Goal: Transaction & Acquisition: Book appointment/travel/reservation

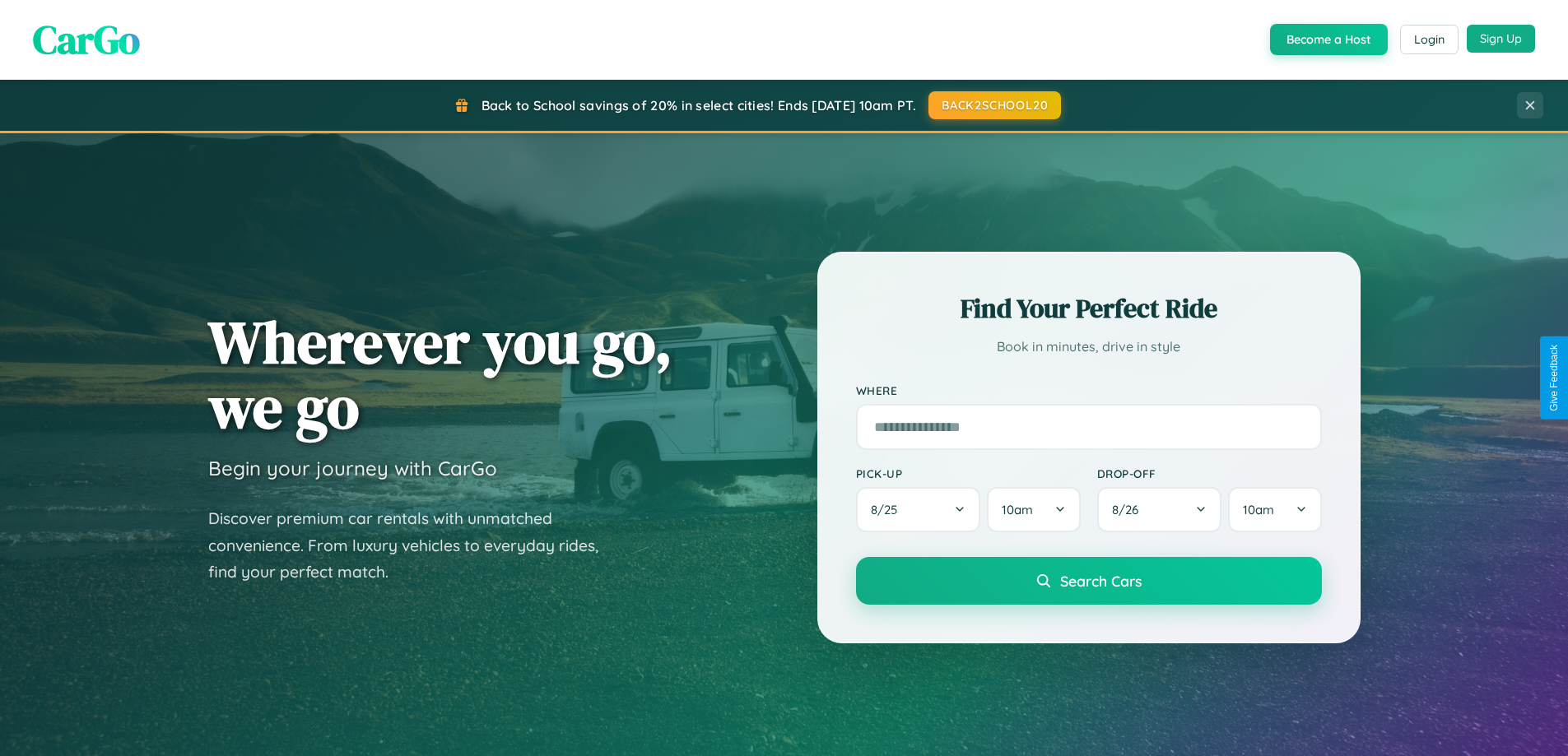
click at [1500, 40] on button "Sign Up" at bounding box center [1500, 38] width 68 height 28
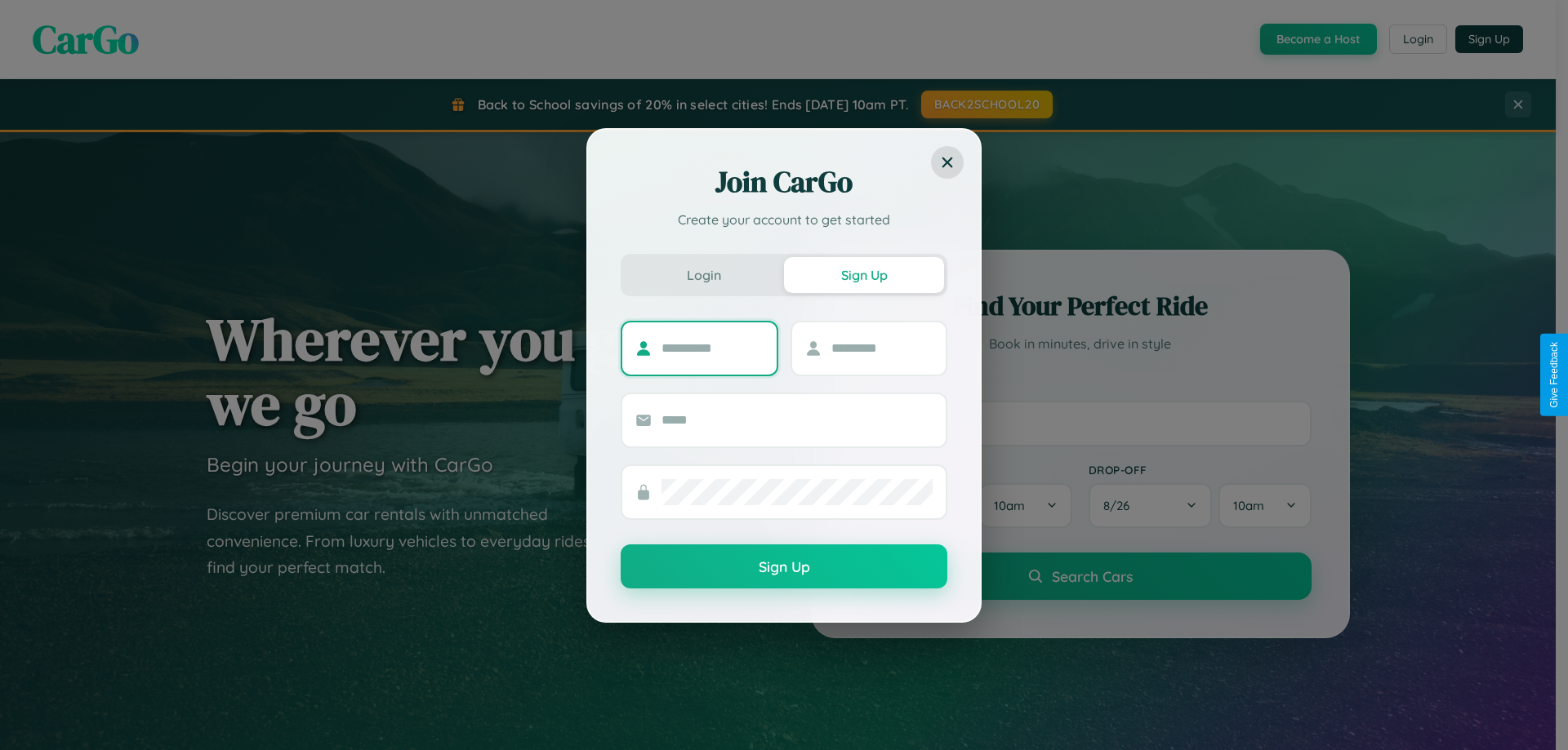
click at [712, 348] on input "text" at bounding box center [712, 348] width 102 height 26
type input "*****"
click at [881, 348] on input "text" at bounding box center [882, 348] width 102 height 26
type input "******"
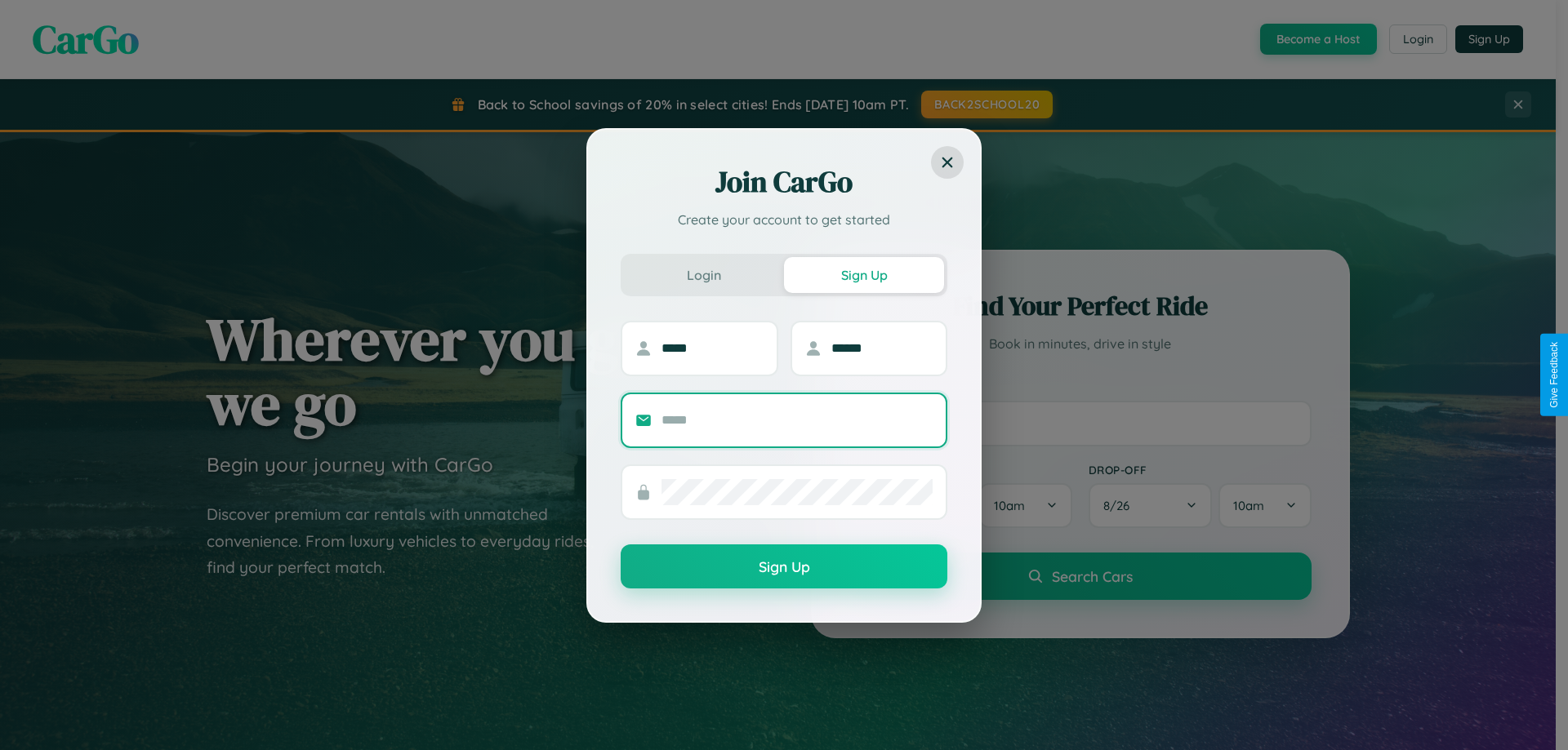
click at [797, 420] on input "text" at bounding box center [797, 420] width 271 height 26
type input "**********"
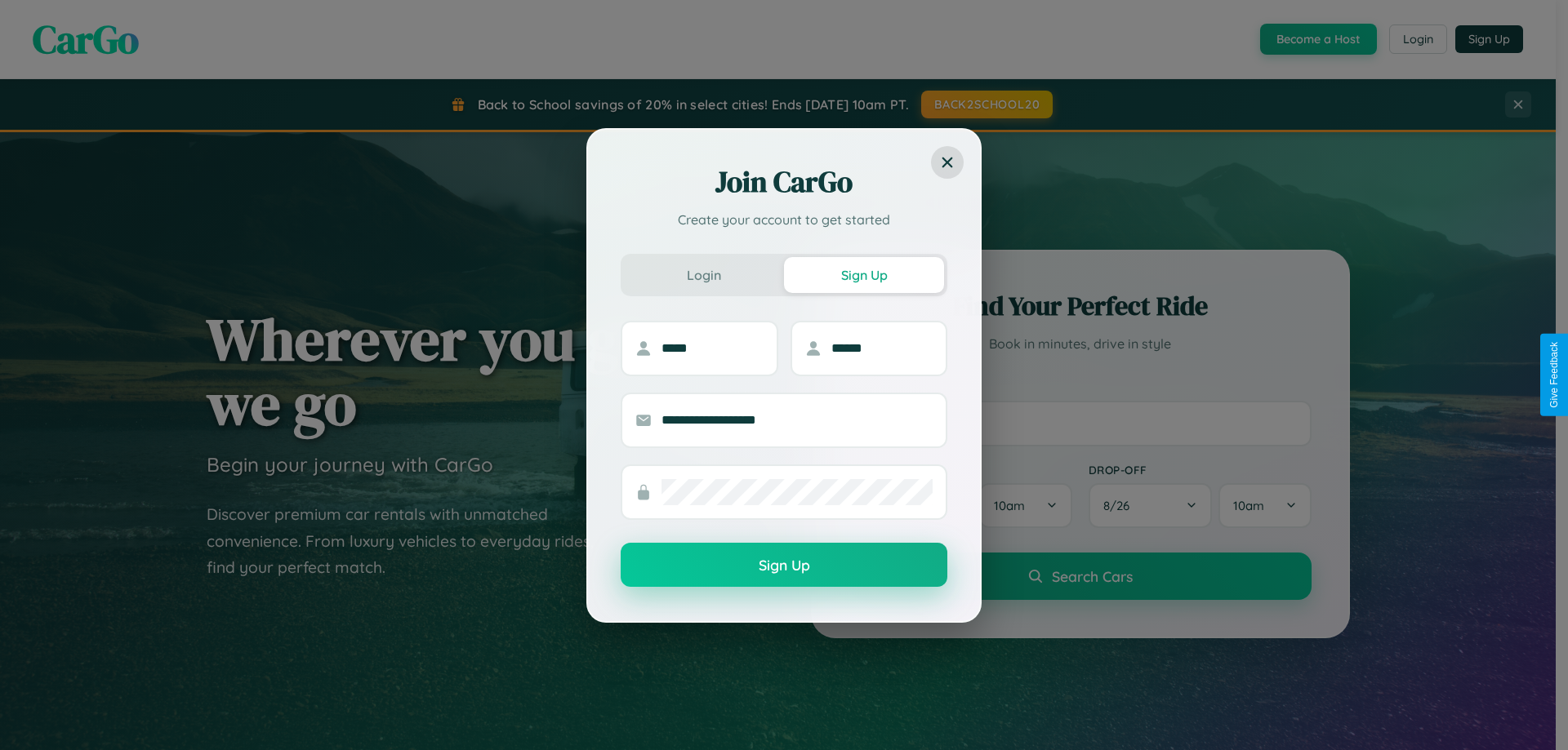
click at [784, 565] on button "Sign Up" at bounding box center [784, 565] width 327 height 44
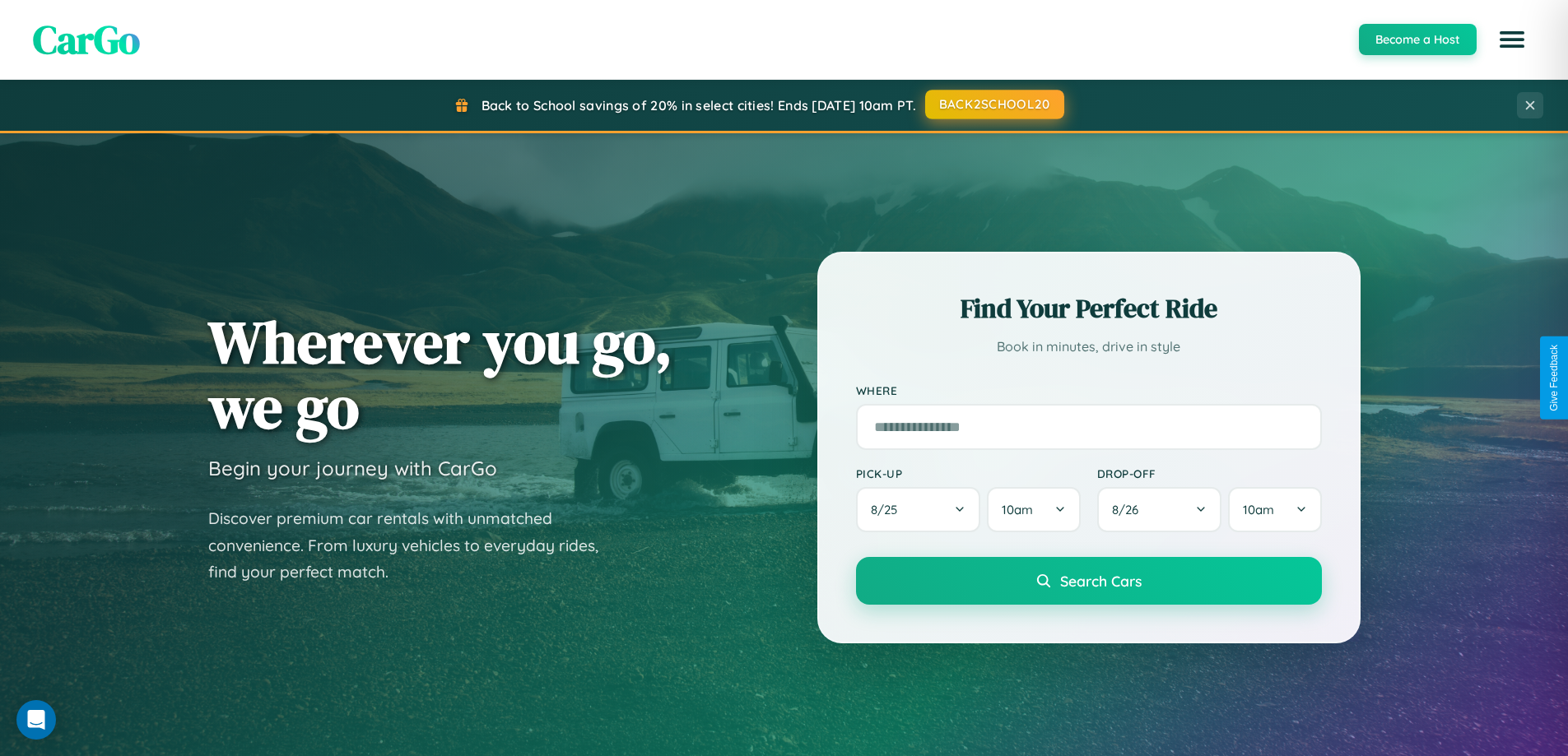
click at [993, 104] on button "BACK2SCHOOL20" at bounding box center [995, 104] width 139 height 30
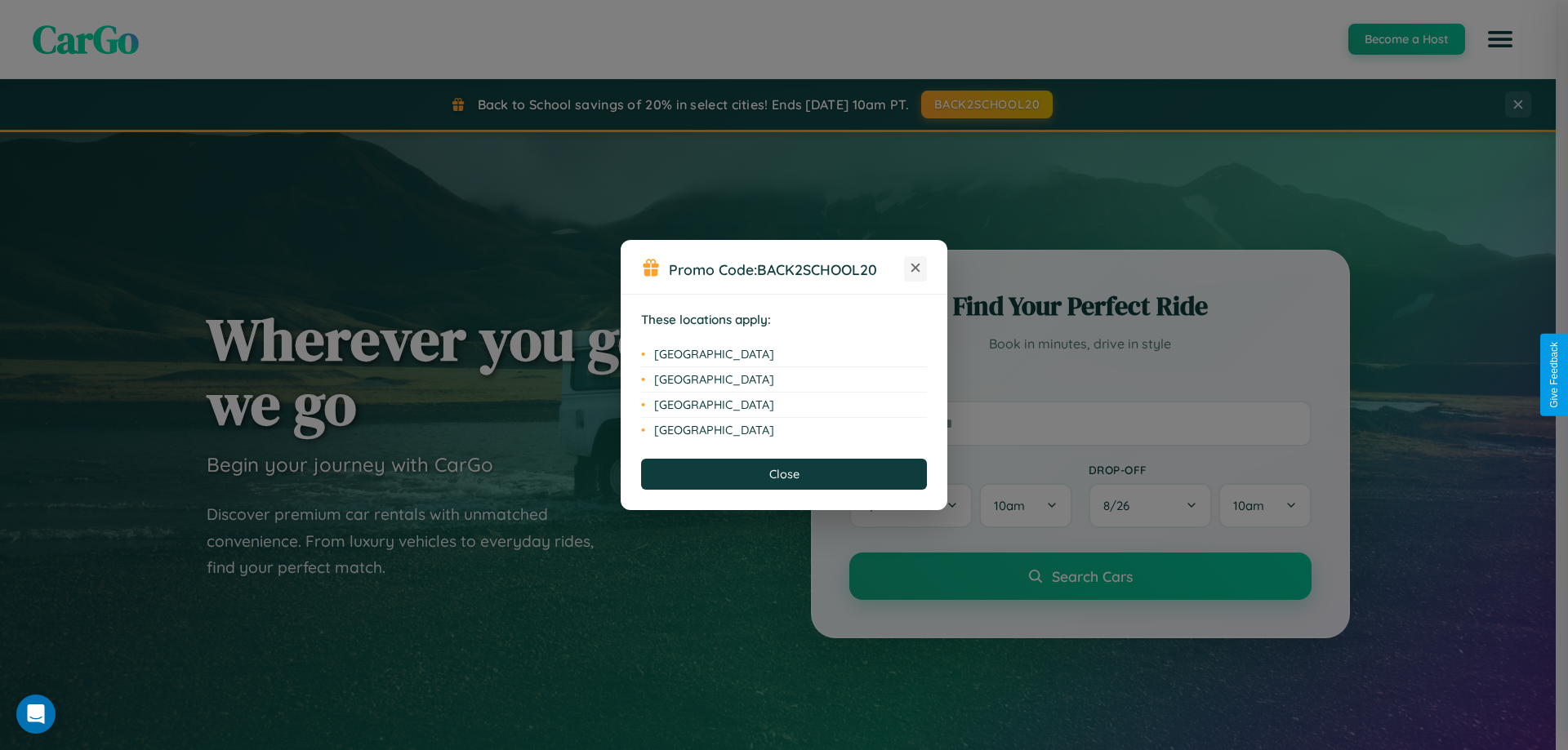
click at [916, 269] on icon at bounding box center [916, 268] width 9 height 9
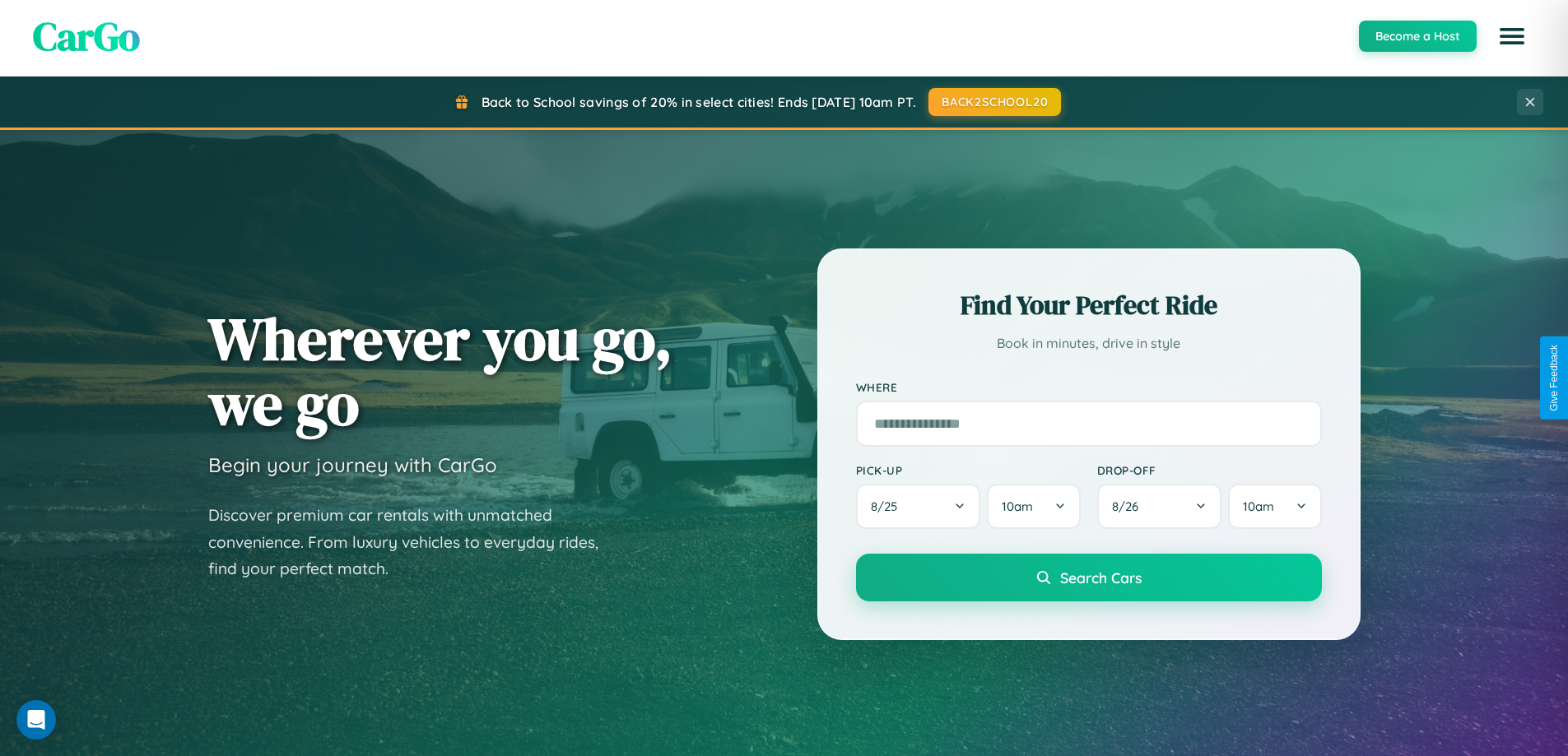
scroll to position [3167, 0]
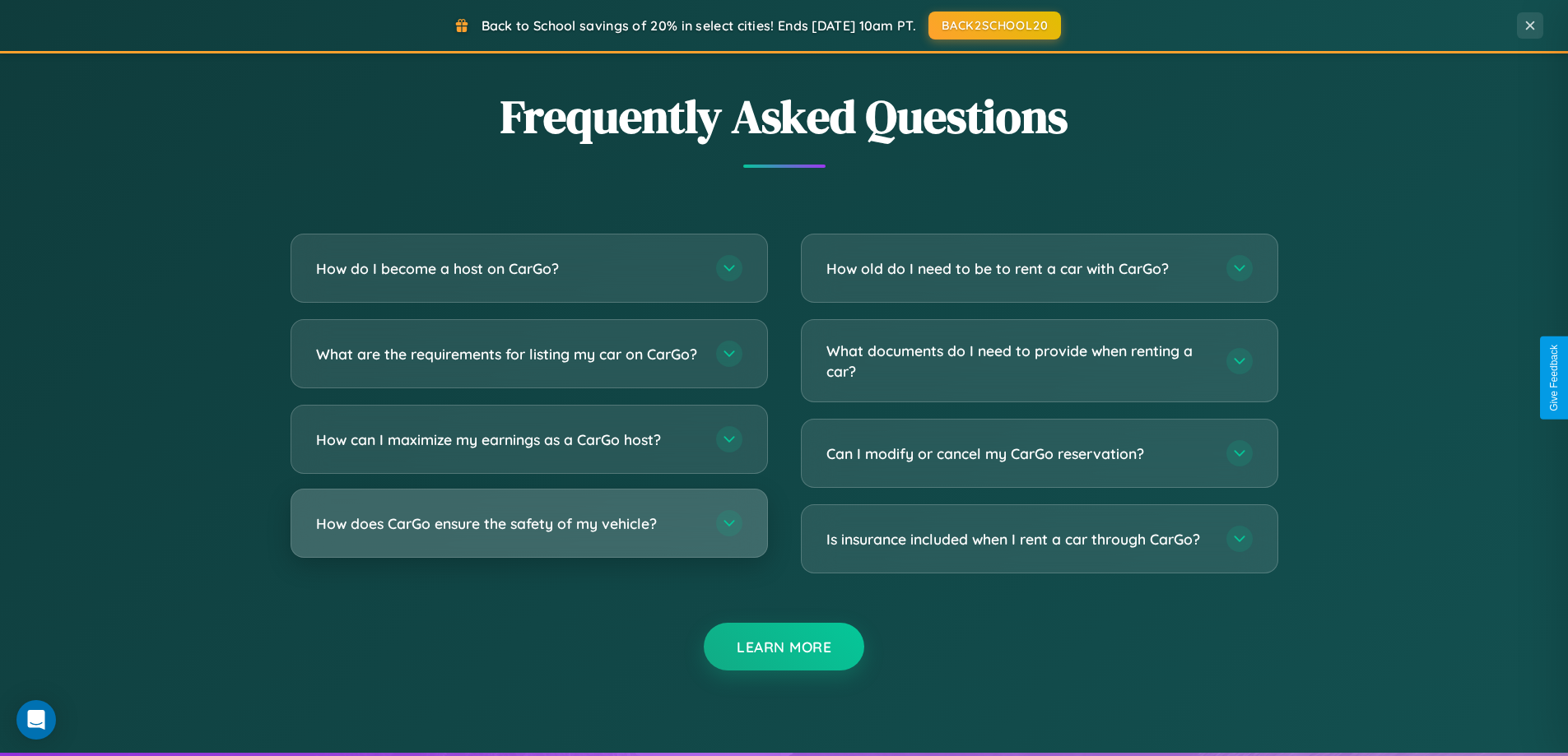
click at [528, 534] on h3 "How does CarGo ensure the safety of my vehicle?" at bounding box center [507, 524] width 383 height 20
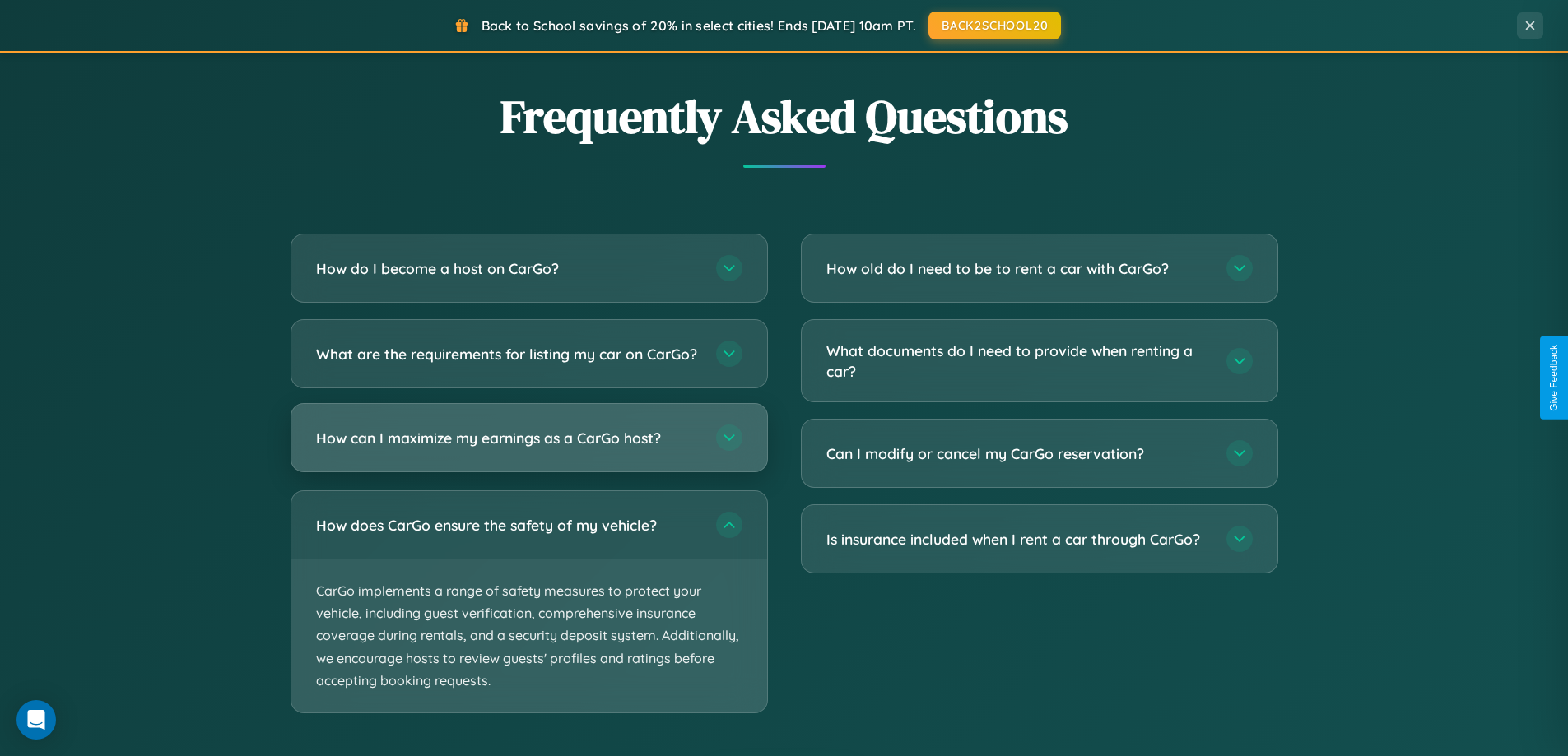
click at [528, 449] on h3 "How can I maximize my earnings as a CarGo host?" at bounding box center [507, 438] width 383 height 20
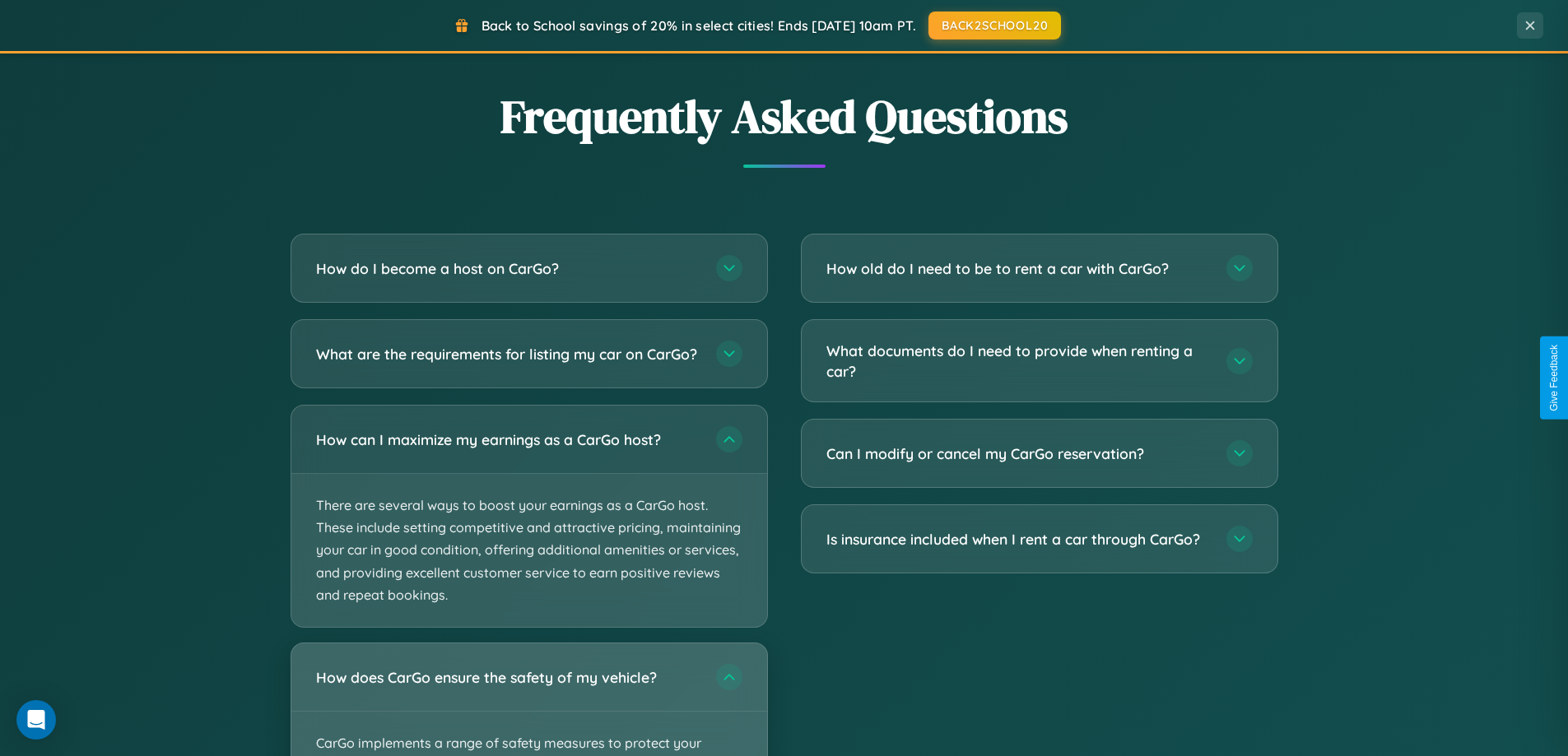
click at [528, 706] on div "How does CarGo ensure the safety of my vehicle?" at bounding box center [529, 677] width 476 height 67
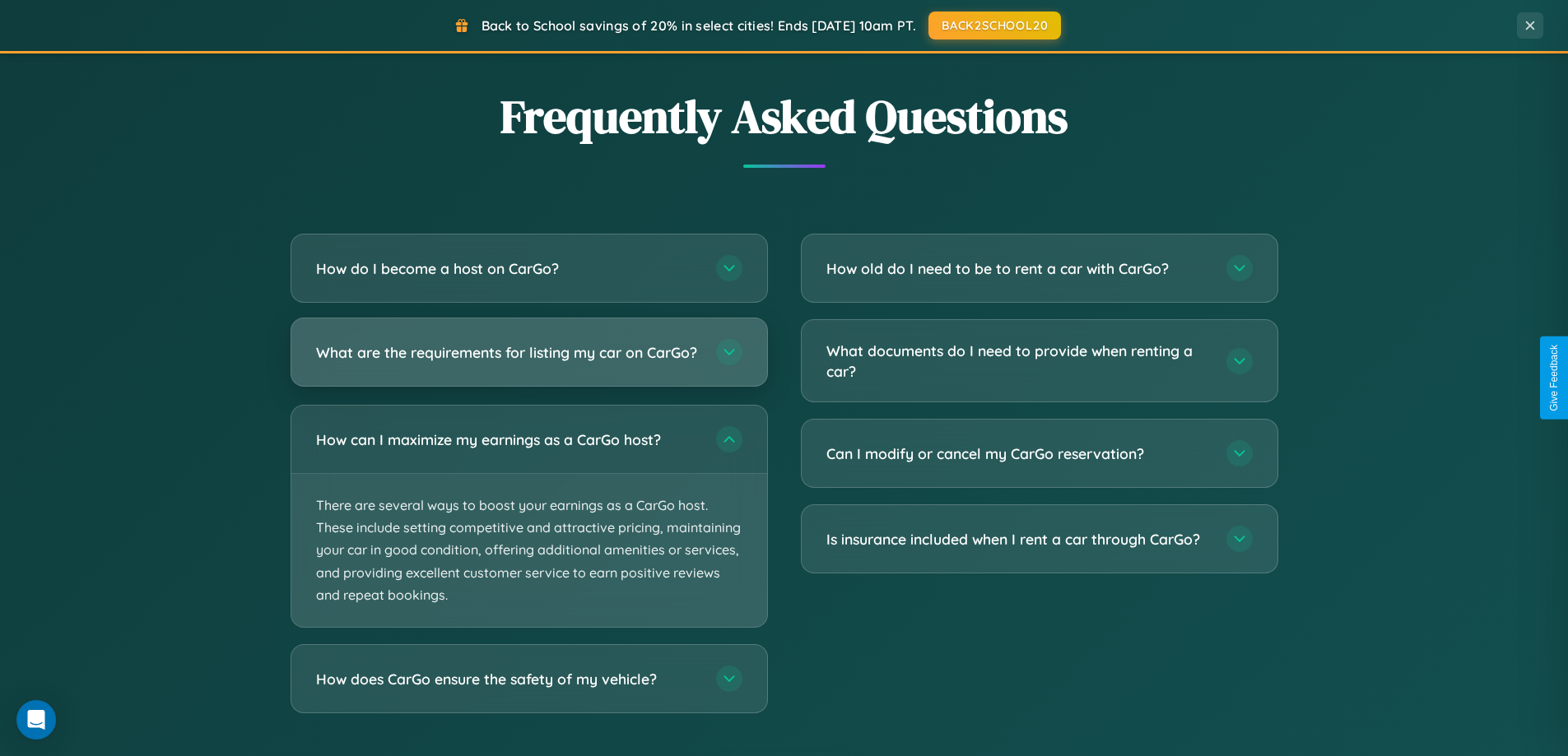
click at [528, 360] on h3 "What are the requirements for listing my car on CarGo?" at bounding box center [507, 353] width 383 height 20
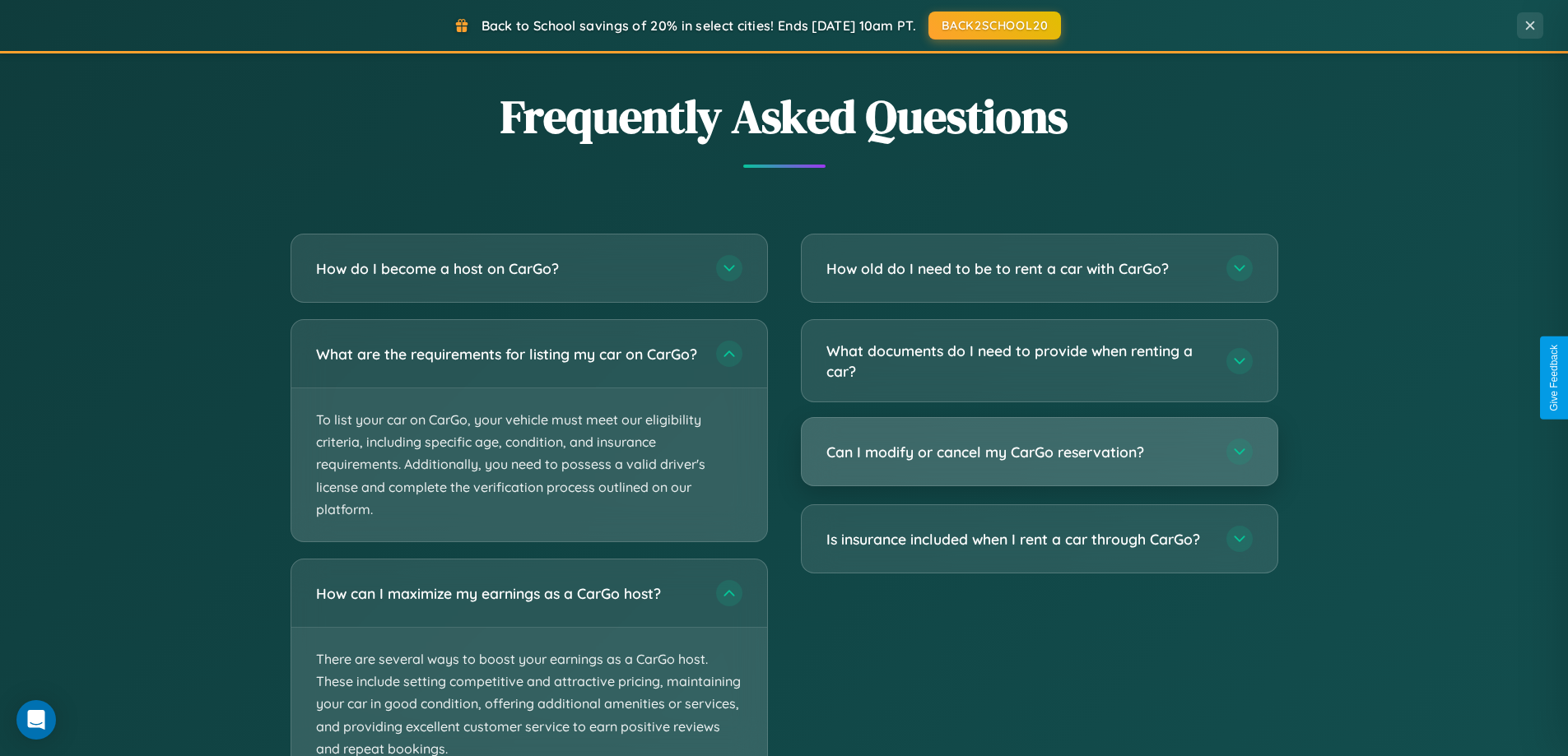
click at [1039, 454] on h3 "Can I modify or cancel my CarGo reservation?" at bounding box center [1018, 452] width 383 height 20
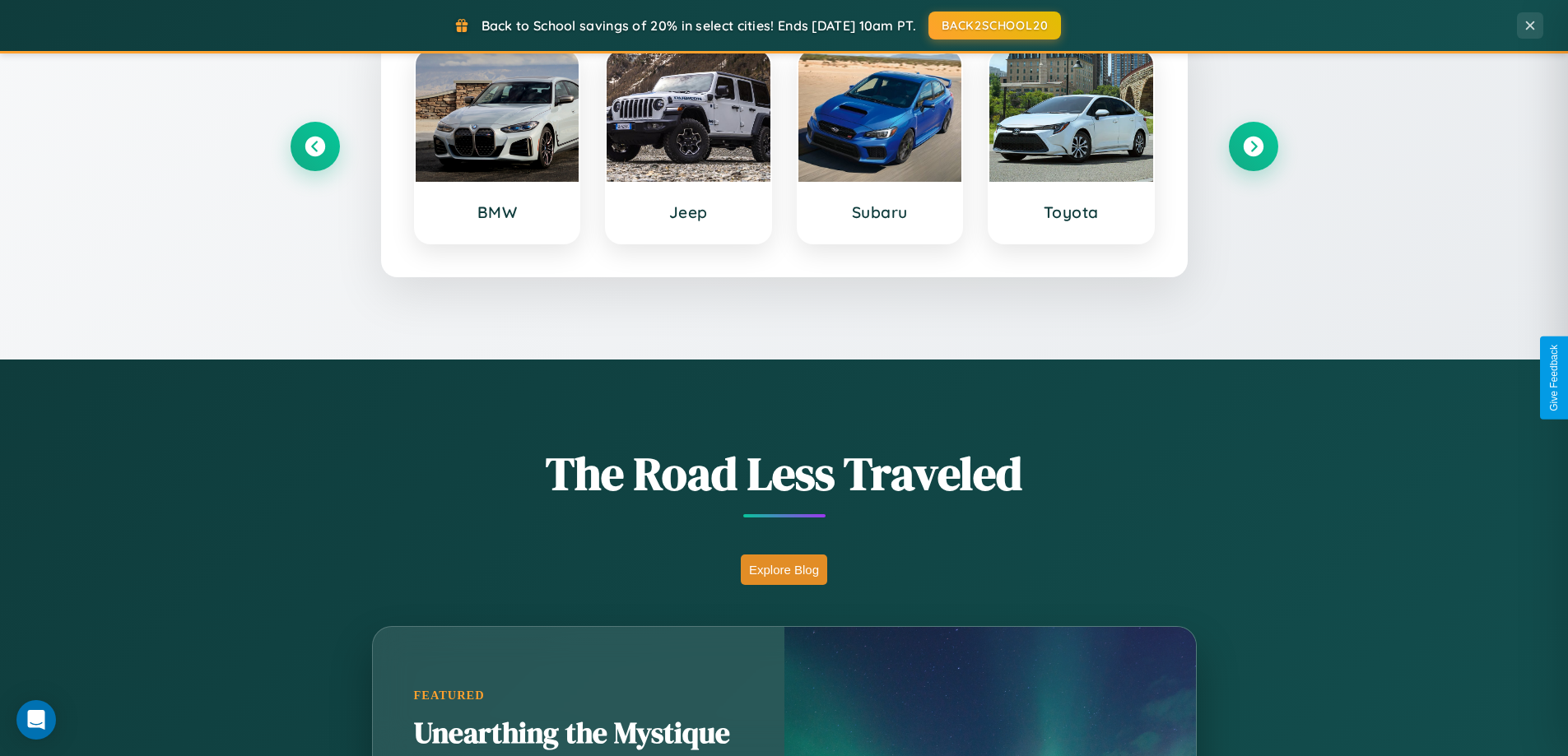
scroll to position [709, 0]
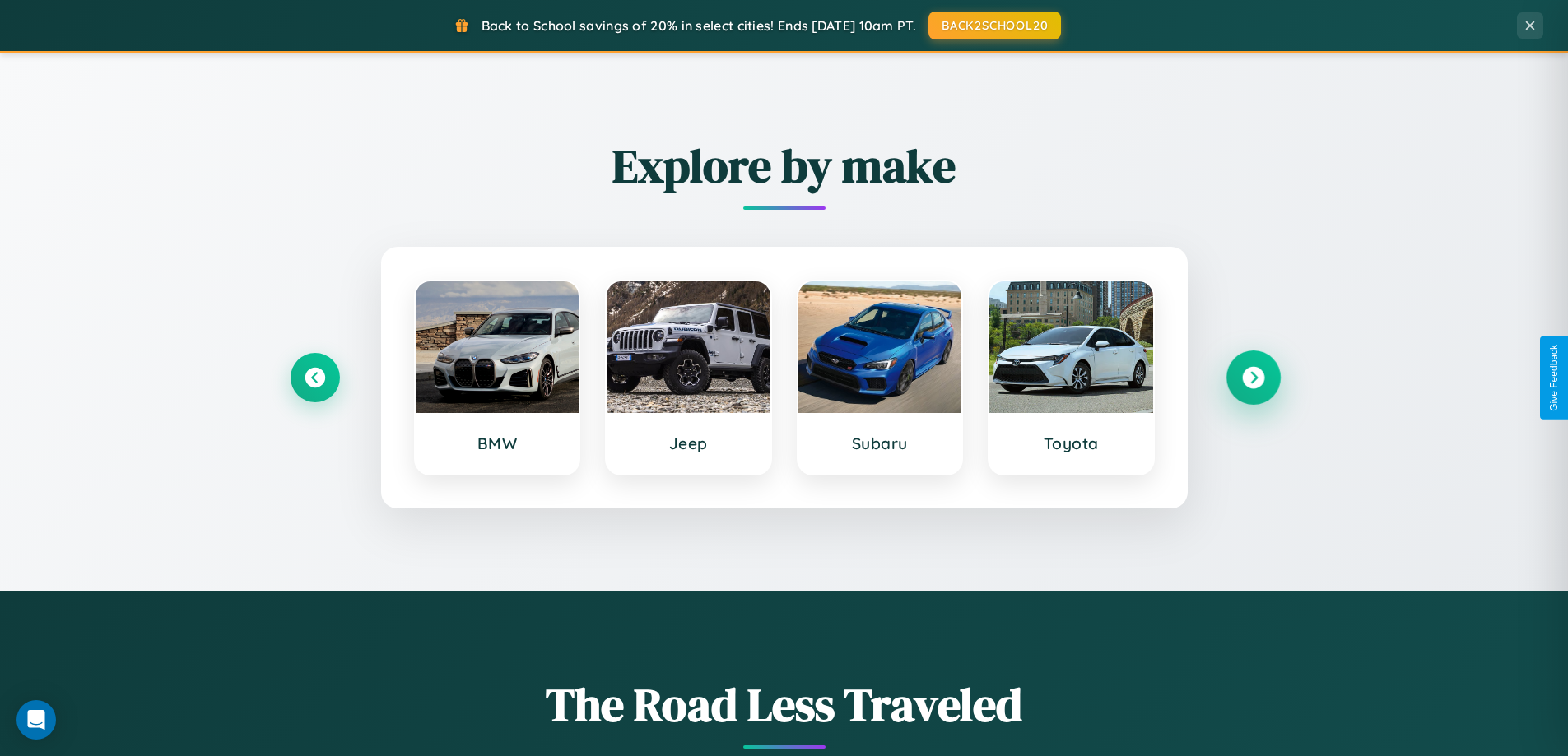
click at [1253, 378] on icon at bounding box center [1253, 378] width 22 height 22
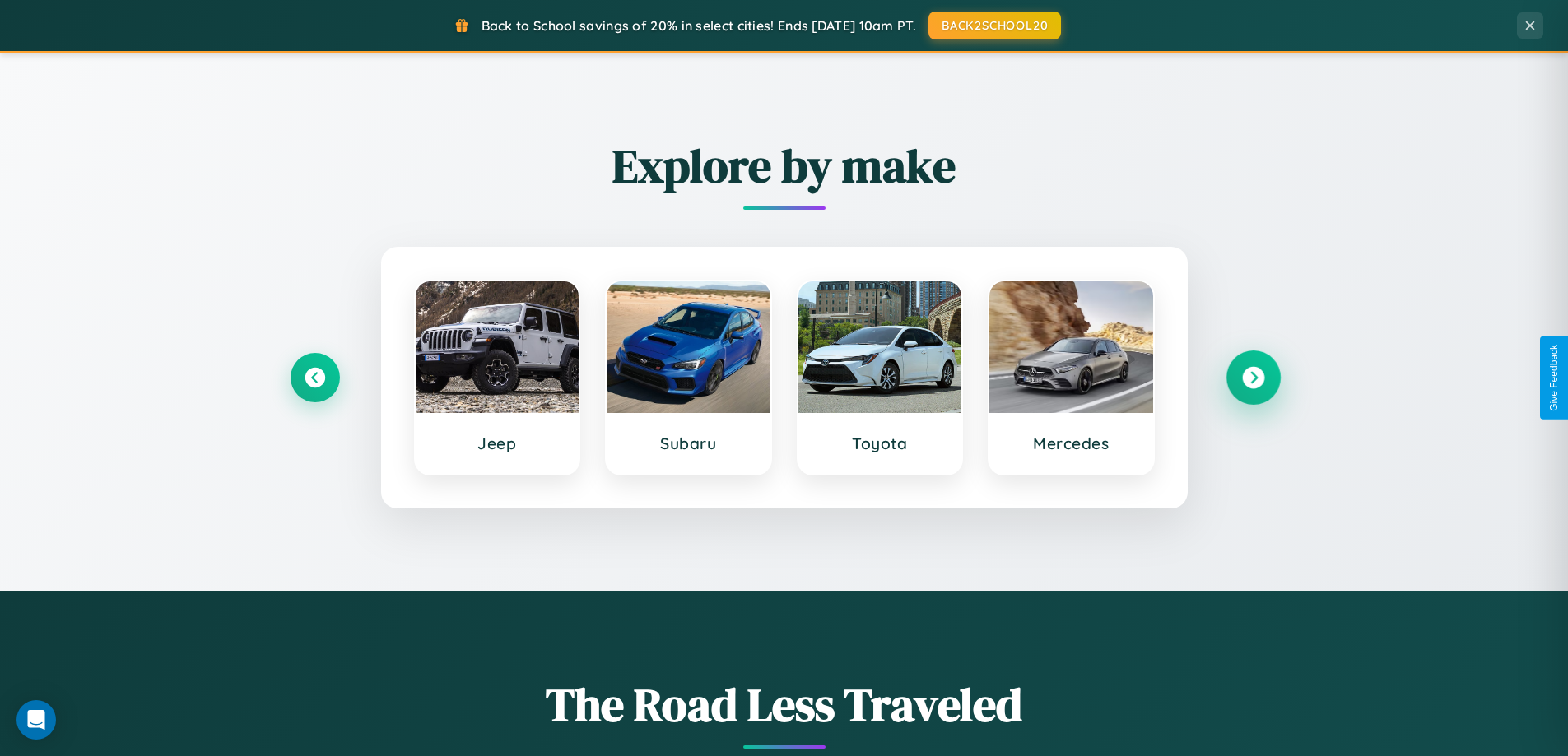
click at [1253, 378] on icon at bounding box center [1253, 378] width 22 height 22
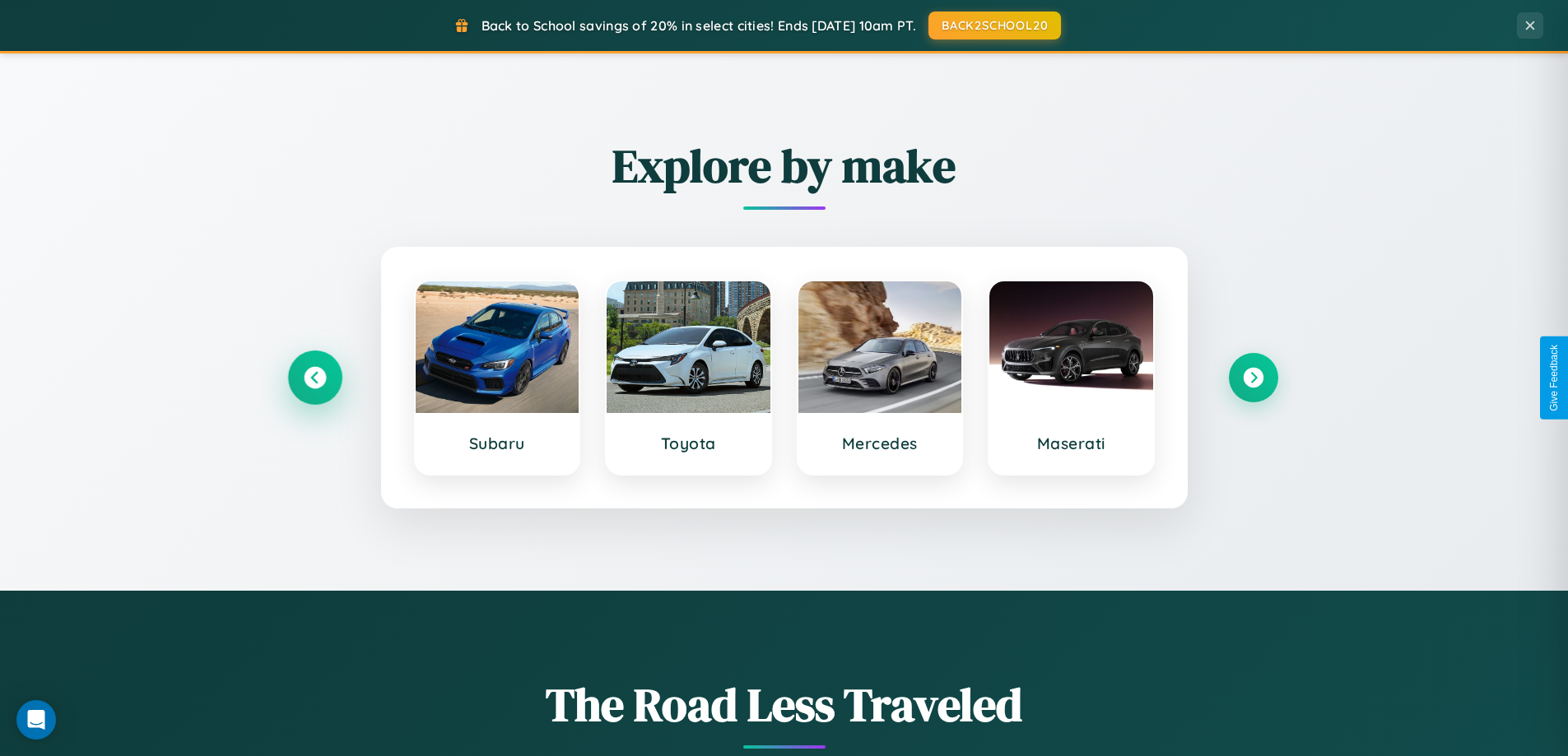
click at [314, 378] on icon at bounding box center [314, 378] width 22 height 22
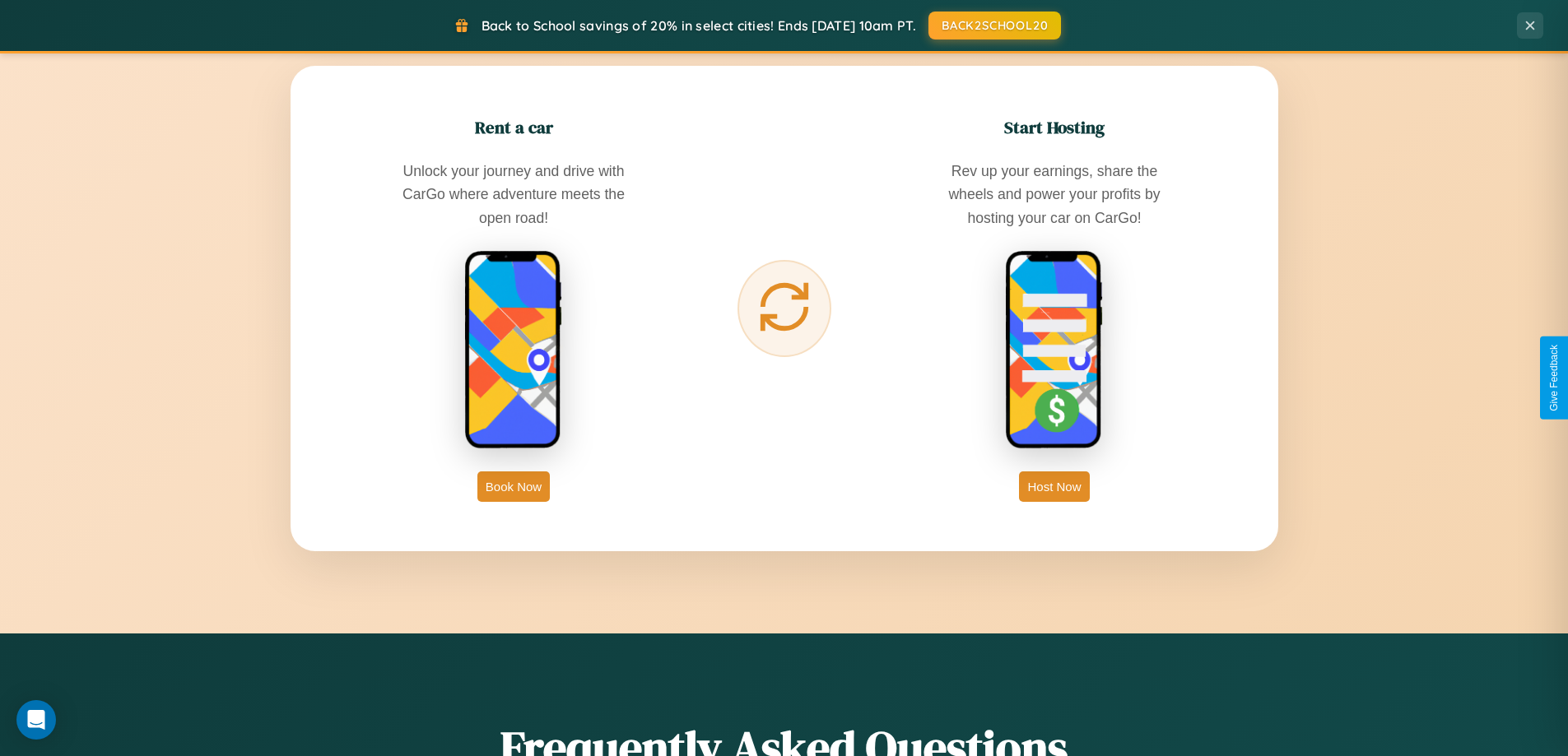
scroll to position [2644, 0]
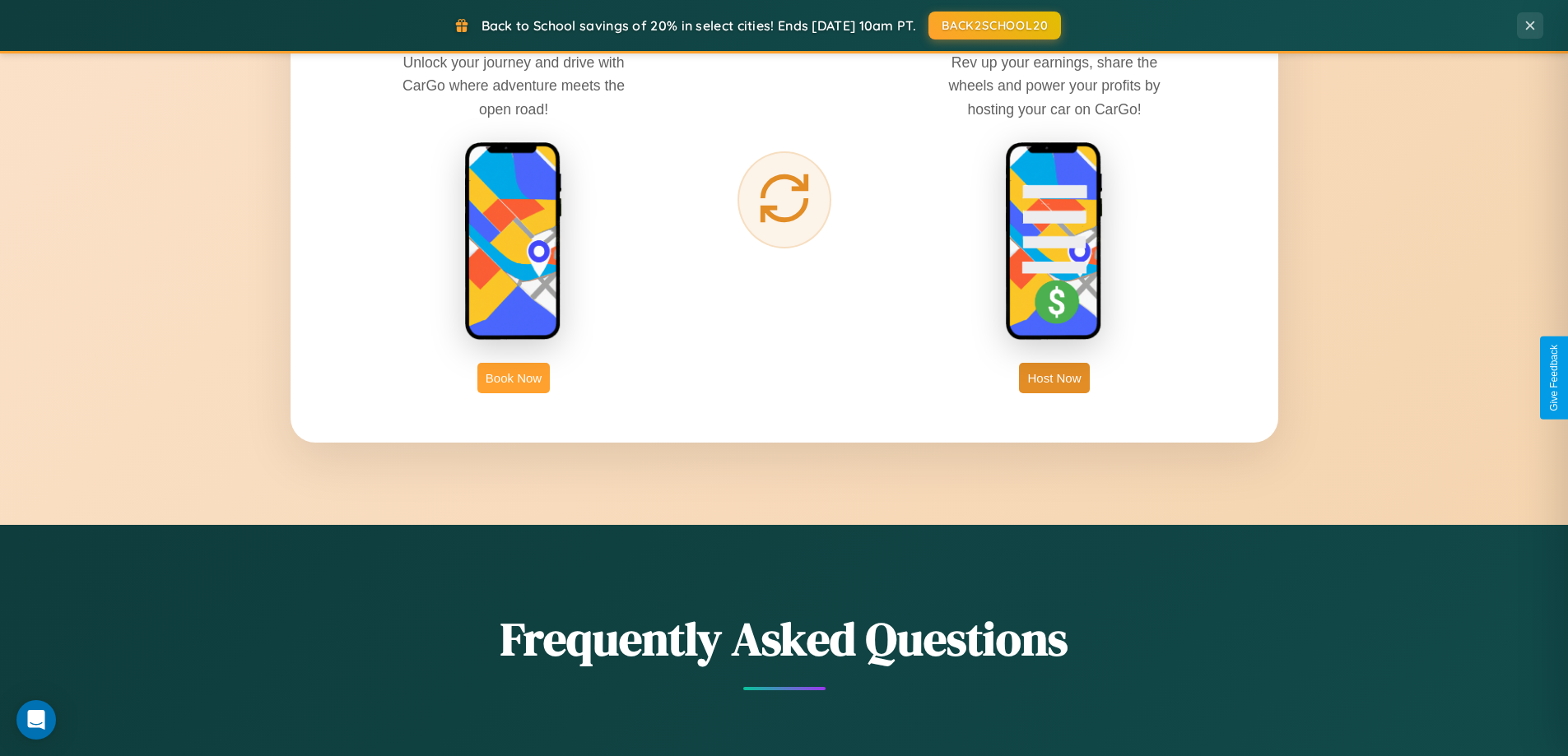
click at [514, 378] on button "Book Now" at bounding box center [513, 378] width 72 height 31
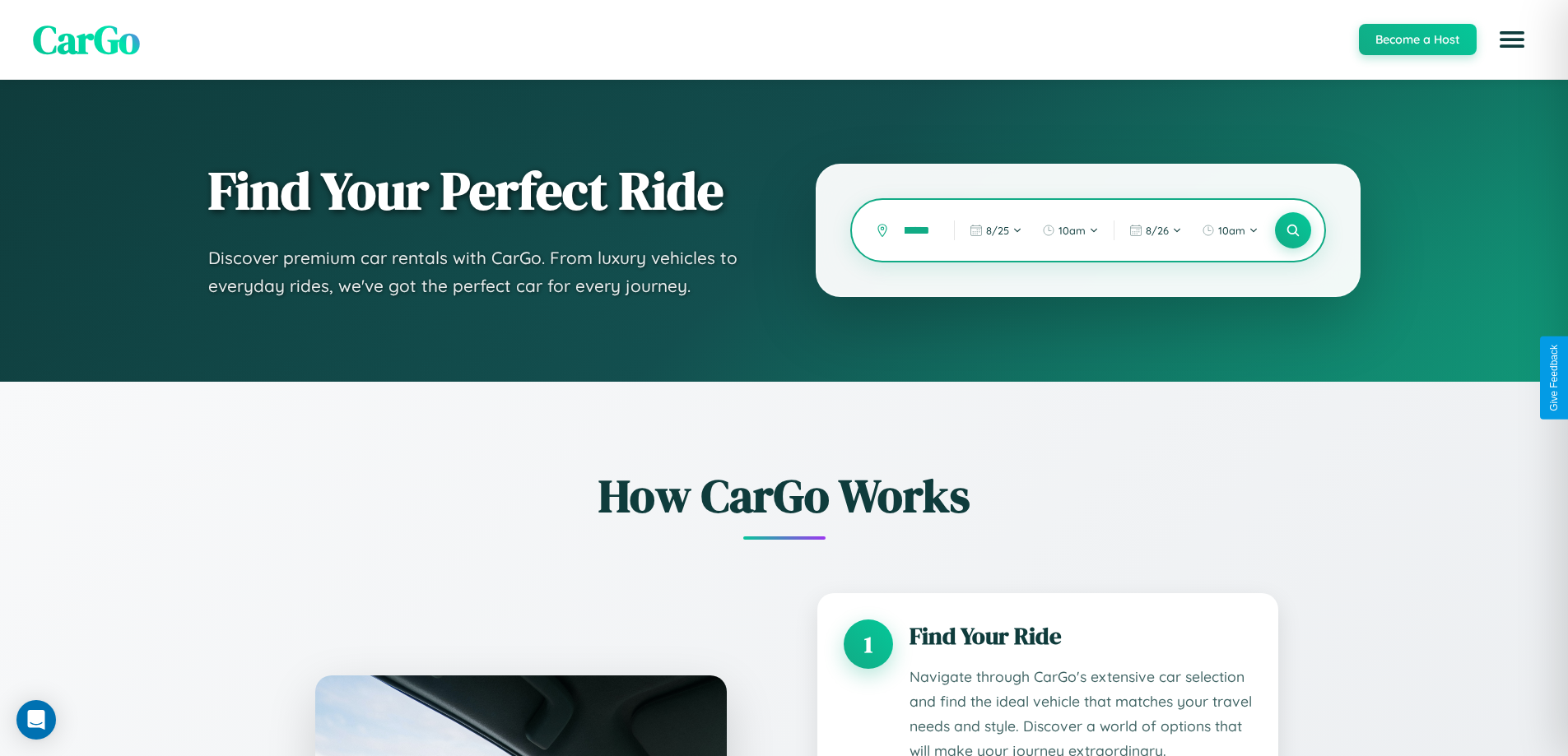
type input "*******"
